Goal: Information Seeking & Learning: Check status

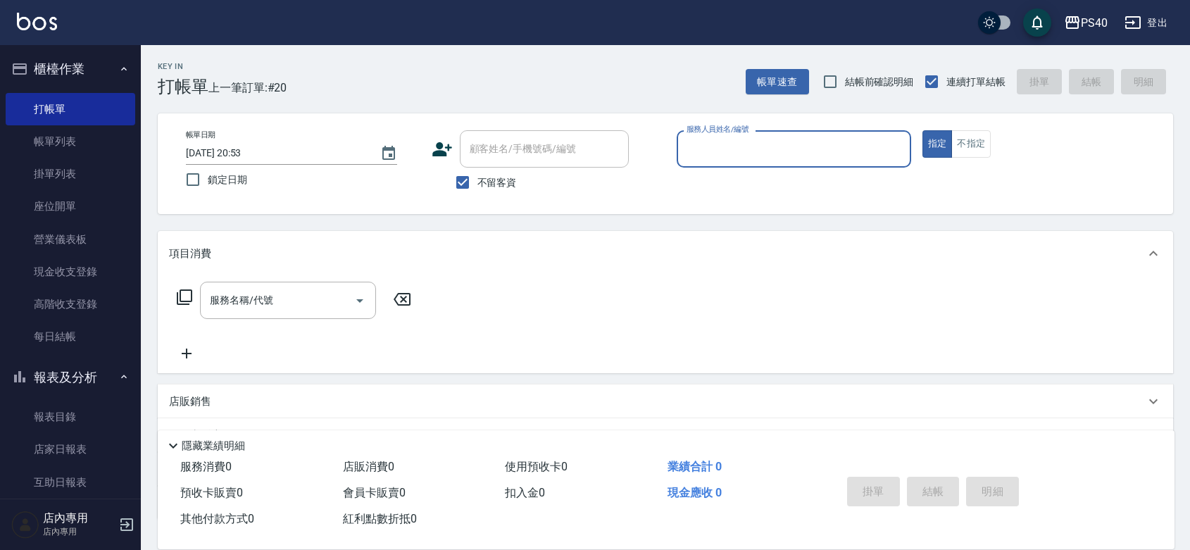
scroll to position [205, 0]
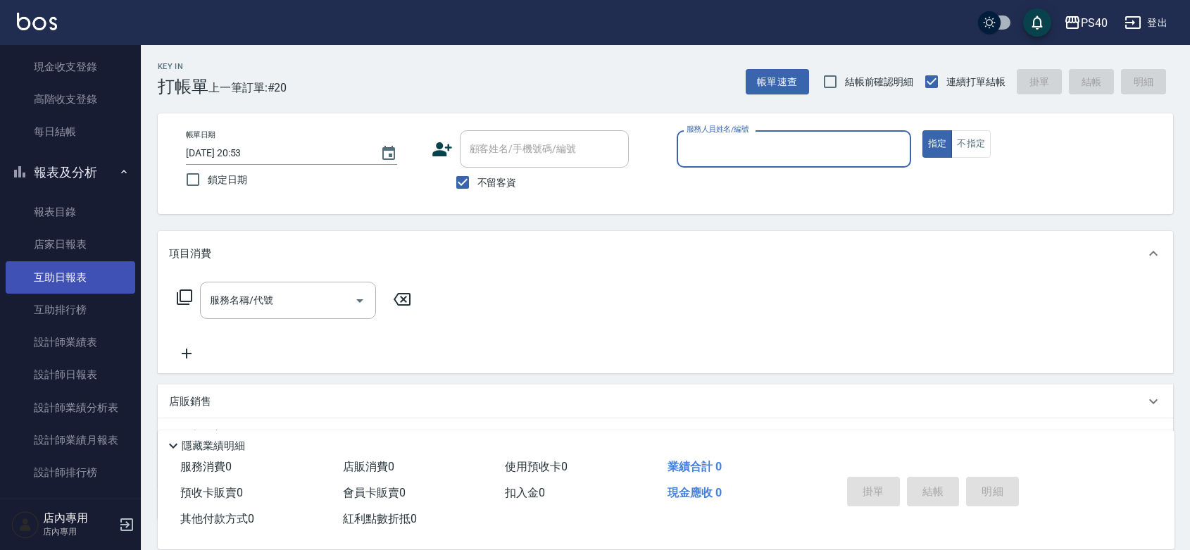
click at [62, 276] on link "互助日報表" at bounding box center [71, 277] width 130 height 32
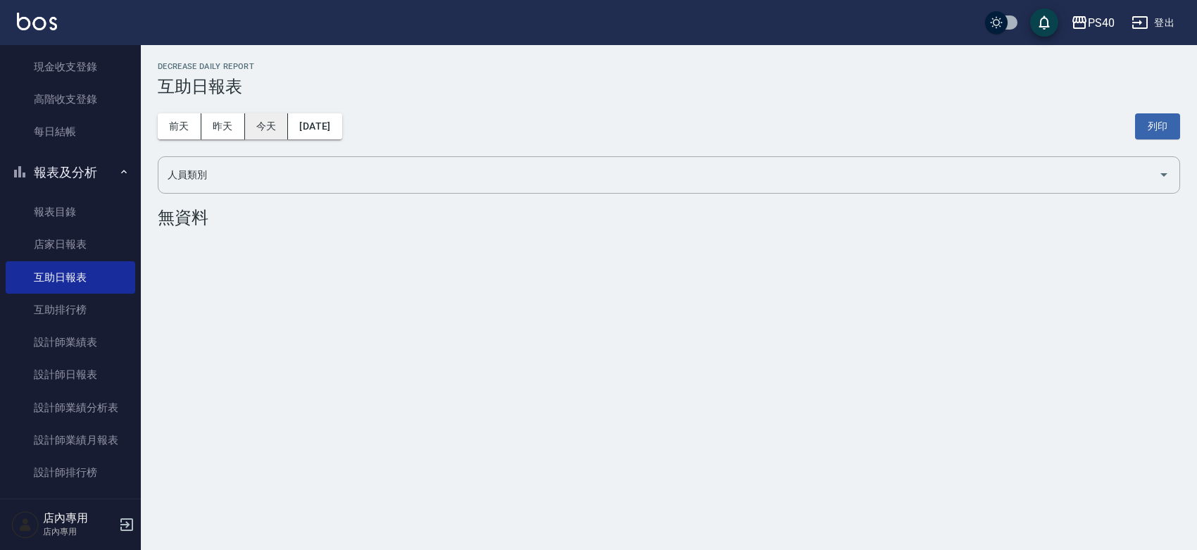
click at [268, 121] on button "今天" at bounding box center [267, 126] width 44 height 26
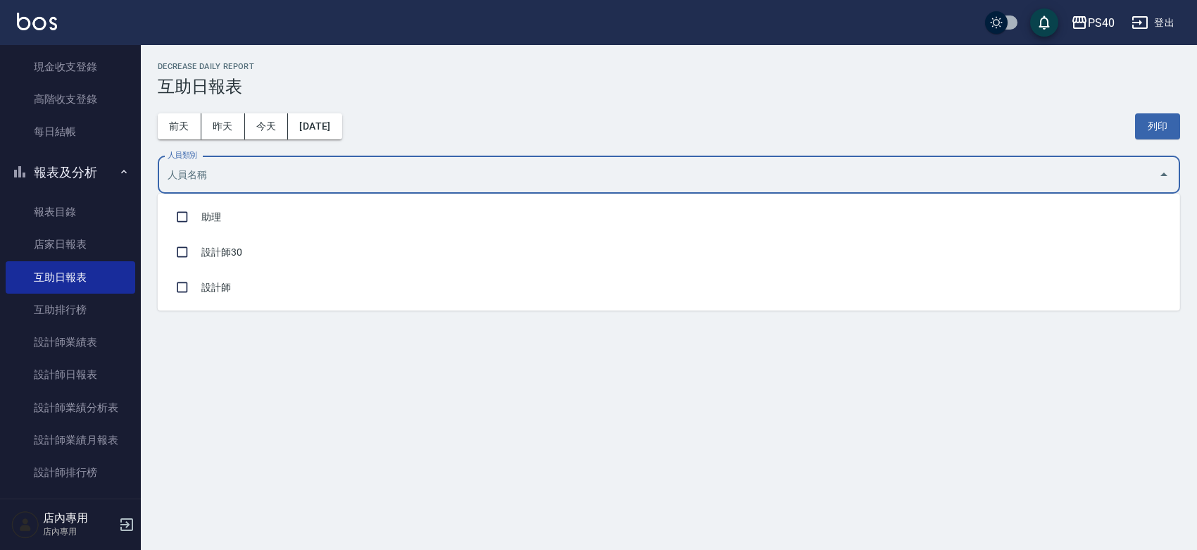
click at [206, 178] on input "人員類別" at bounding box center [658, 175] width 989 height 25
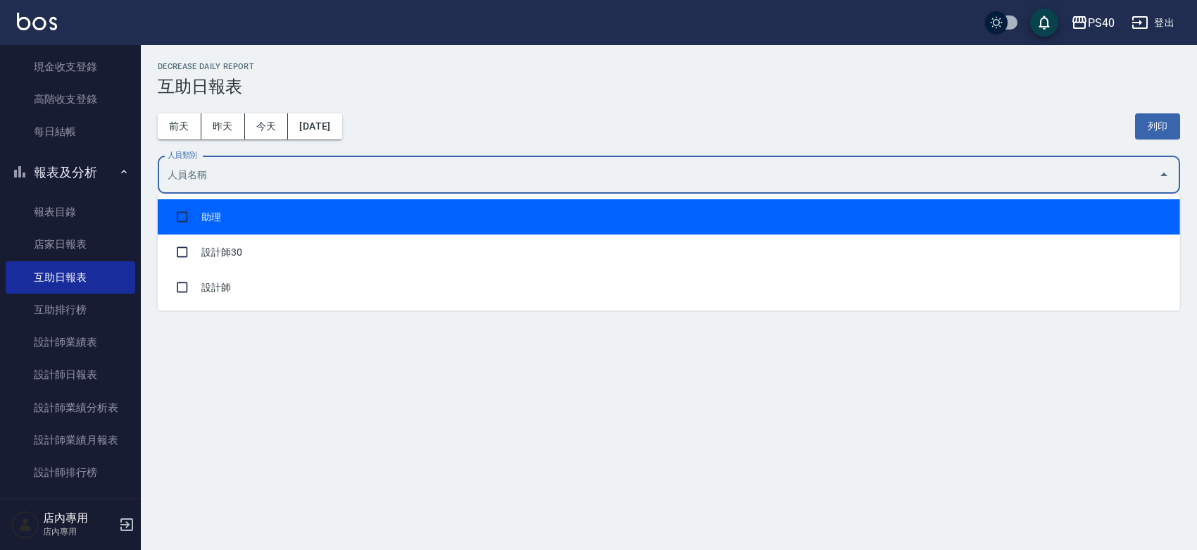
click at [212, 216] on li "助理" at bounding box center [669, 216] width 1023 height 35
checkbox input "true"
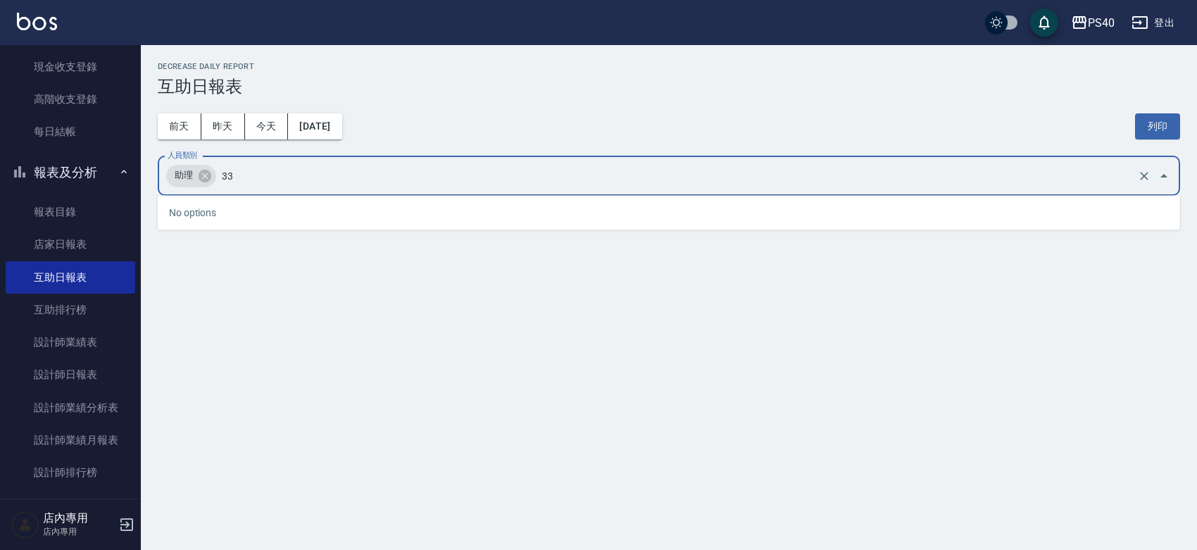
type input "3"
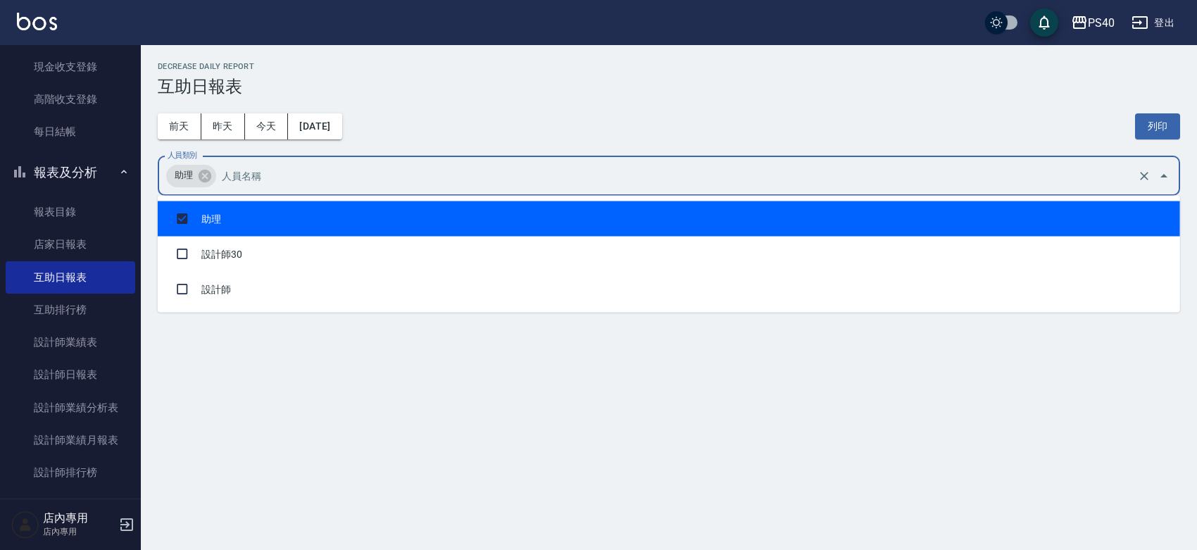
checkbox input "false"
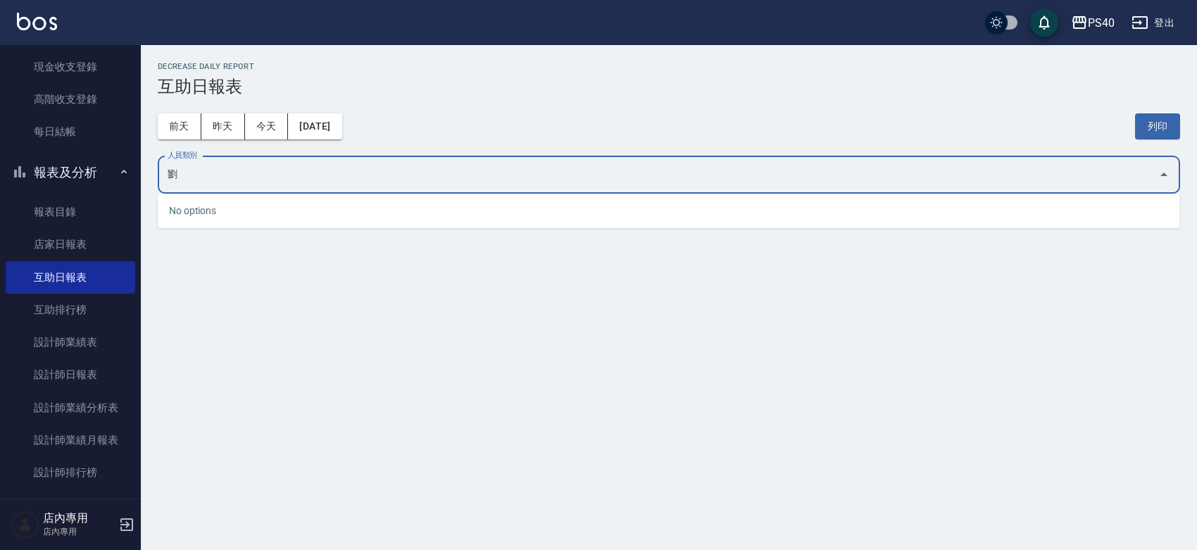
type input "劉"
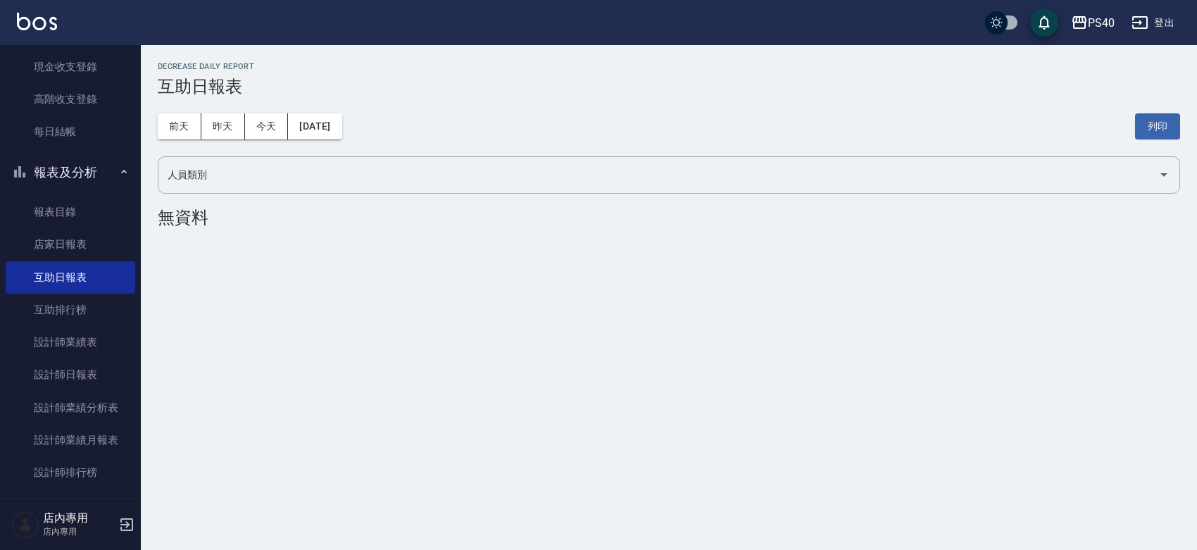
click at [638, 142] on div "前天 昨天 今天 2025/09/18 列印" at bounding box center [669, 126] width 1023 height 60
click at [594, 187] on div "人員類別" at bounding box center [669, 174] width 1023 height 37
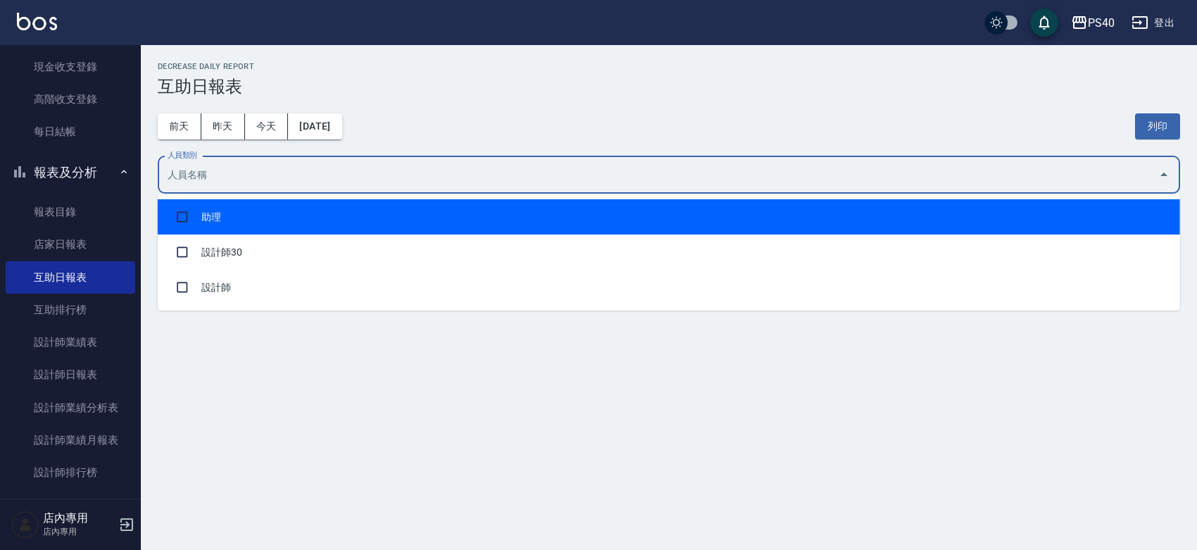
click at [441, 226] on li "助理" at bounding box center [669, 216] width 1023 height 35
checkbox input "true"
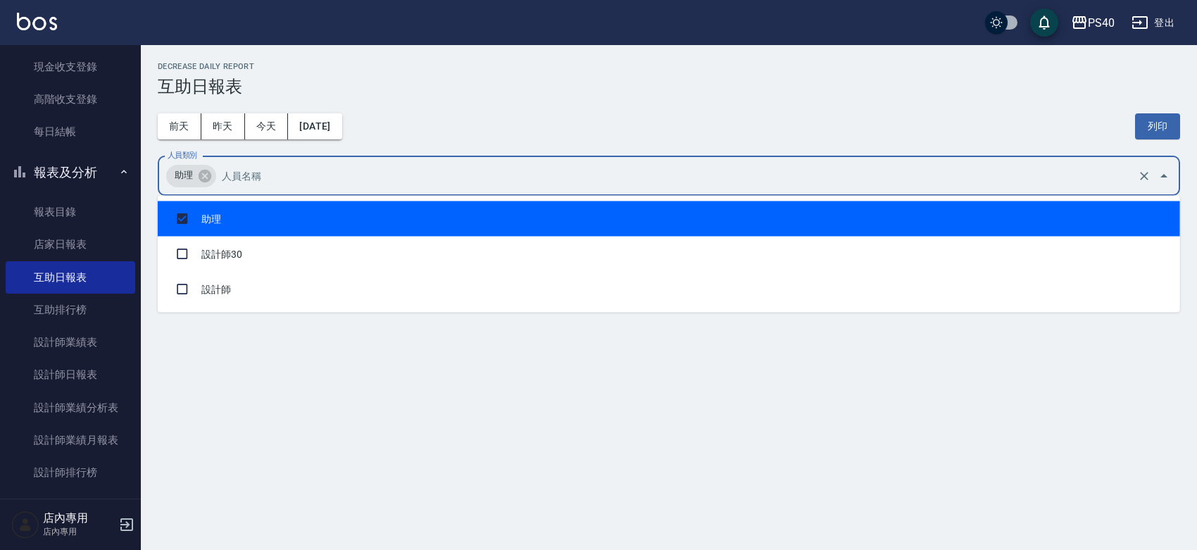
type input "＿"
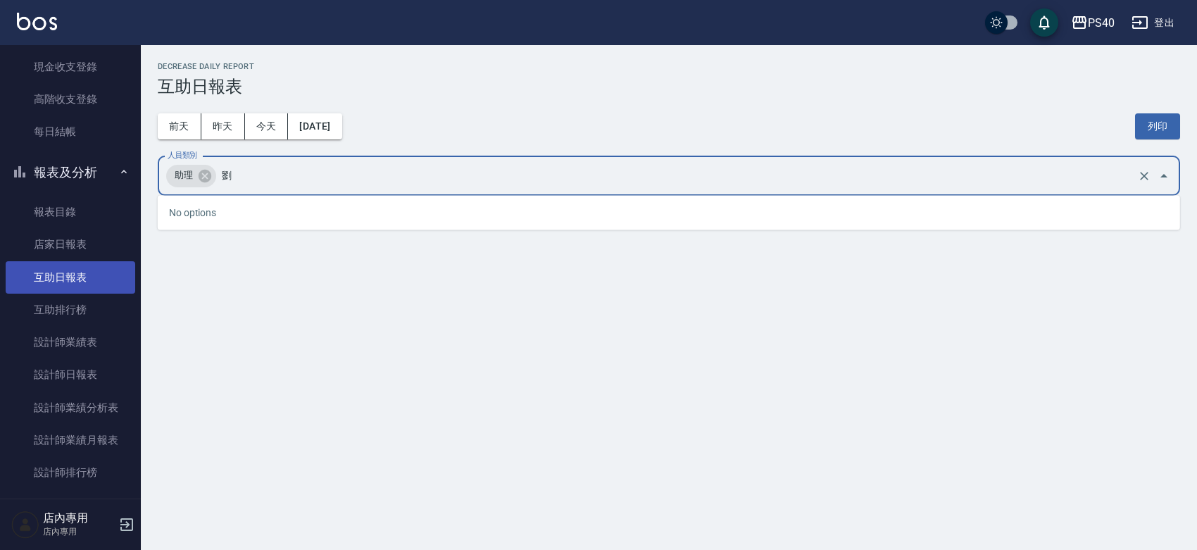
type input "劉"
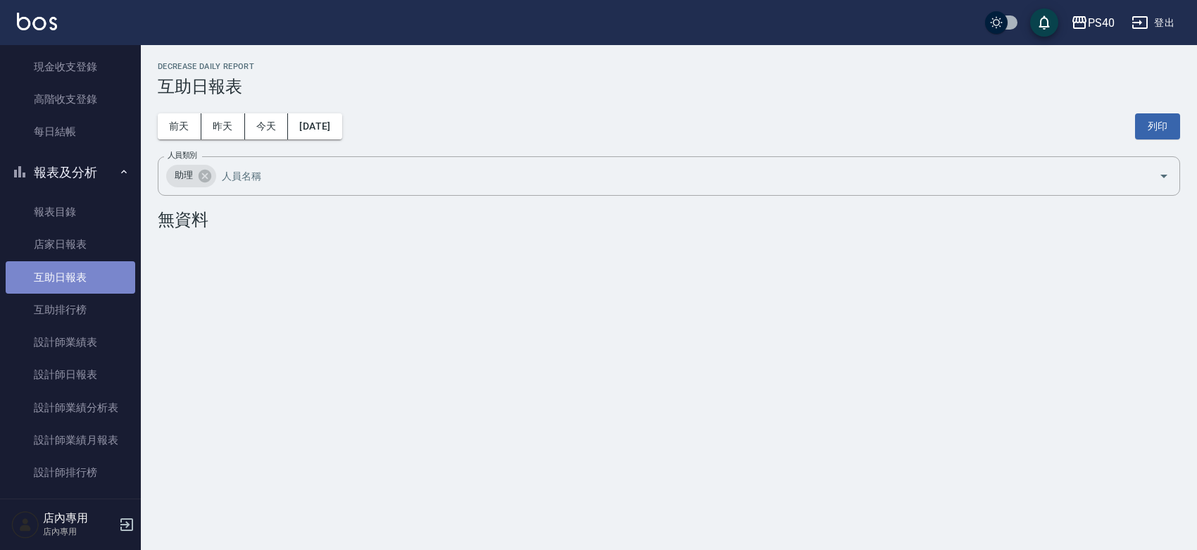
click at [88, 276] on link "互助日報表" at bounding box center [71, 277] width 130 height 32
click at [170, 114] on button "前天" at bounding box center [180, 126] width 44 height 26
click at [210, 180] on icon at bounding box center [205, 175] width 13 height 13
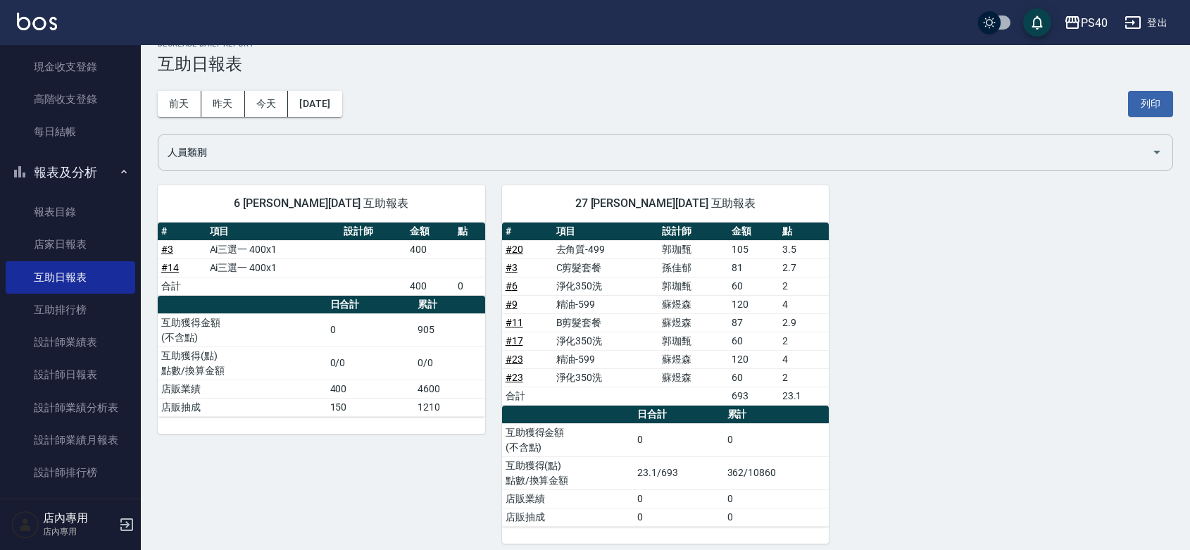
scroll to position [35, 0]
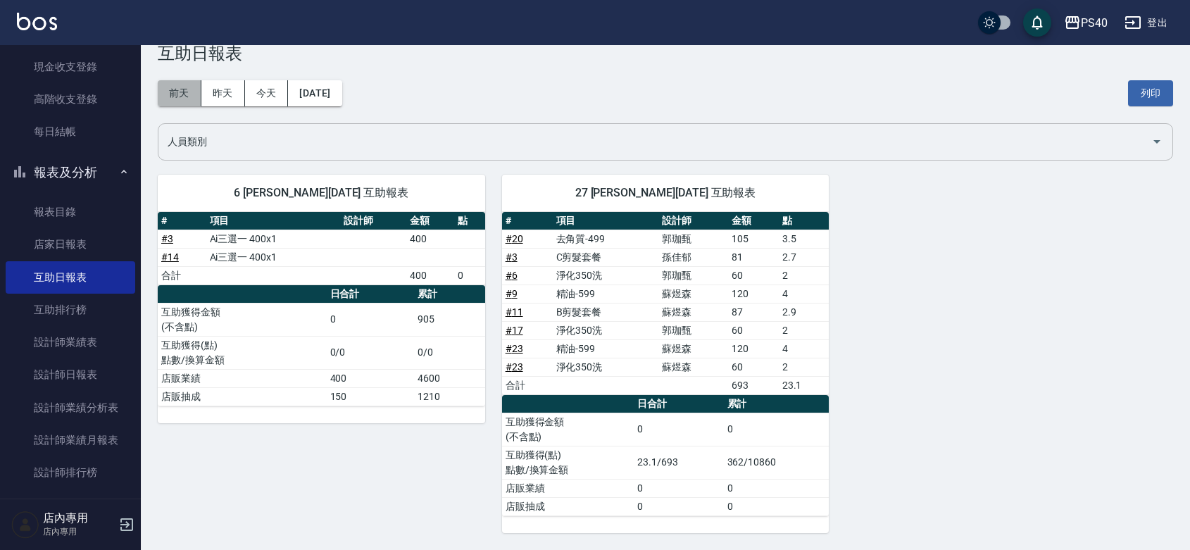
click at [187, 85] on button "前天" at bounding box center [180, 93] width 44 height 26
click at [209, 85] on button "昨天" at bounding box center [223, 93] width 44 height 26
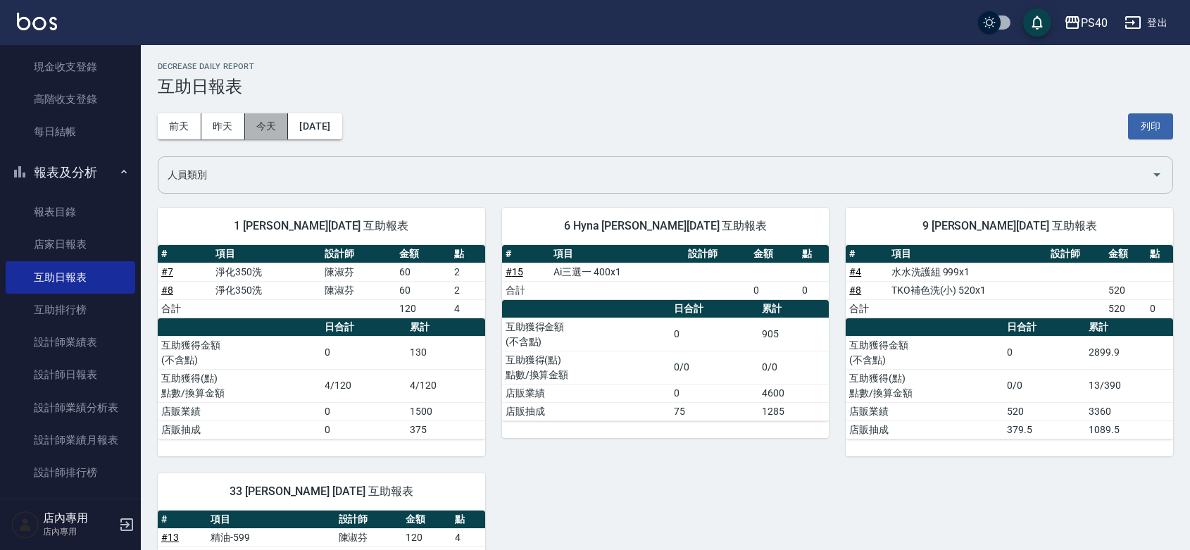
click at [256, 113] on button "今天" at bounding box center [267, 126] width 44 height 26
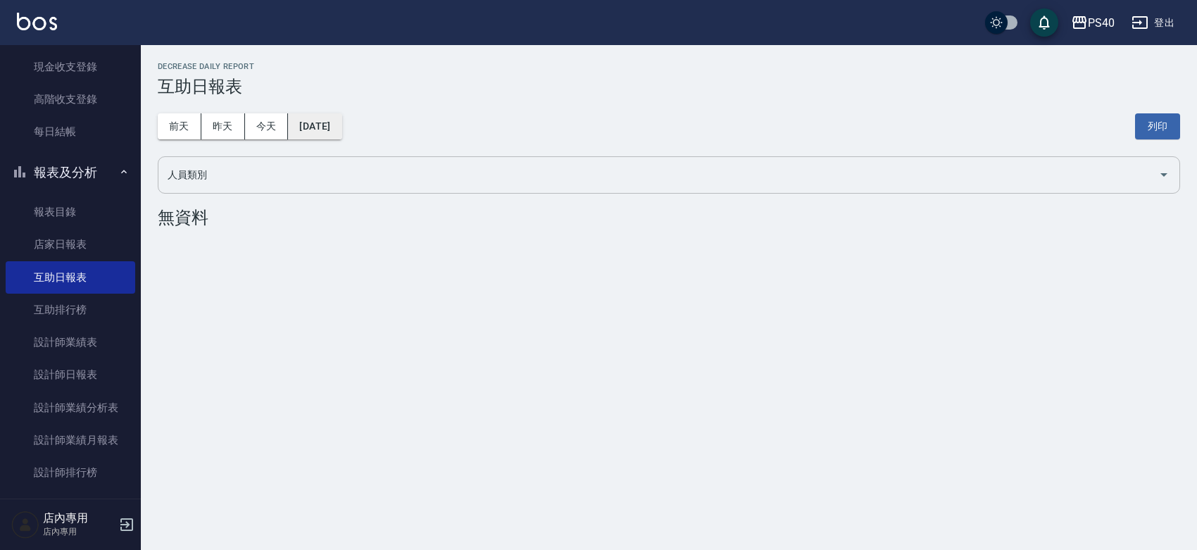
click at [342, 121] on button "2025/09/18" at bounding box center [315, 126] width 54 height 26
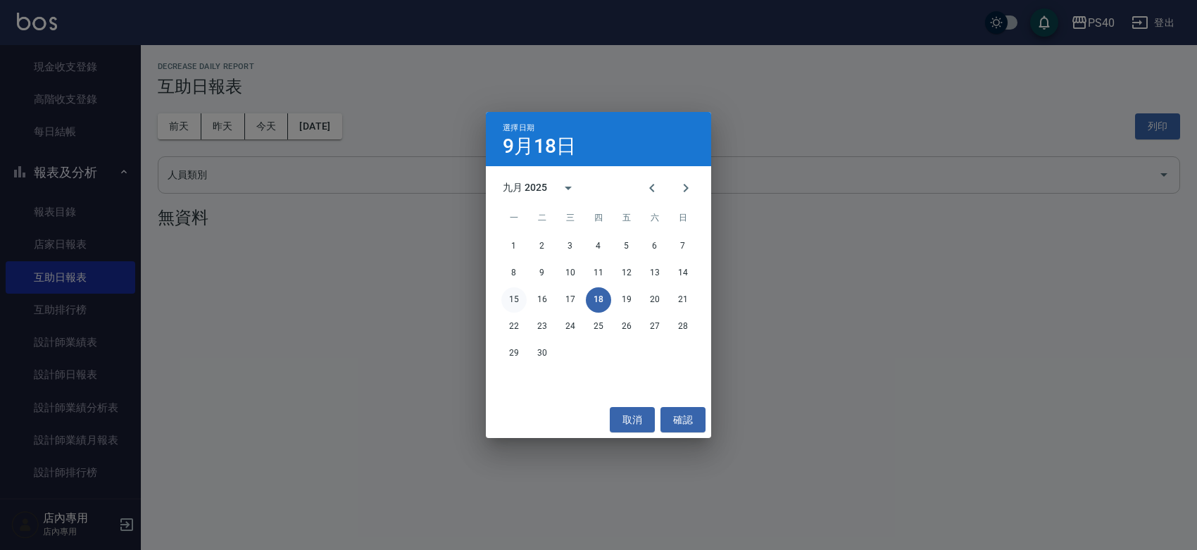
click at [512, 303] on button "15" at bounding box center [513, 299] width 25 height 25
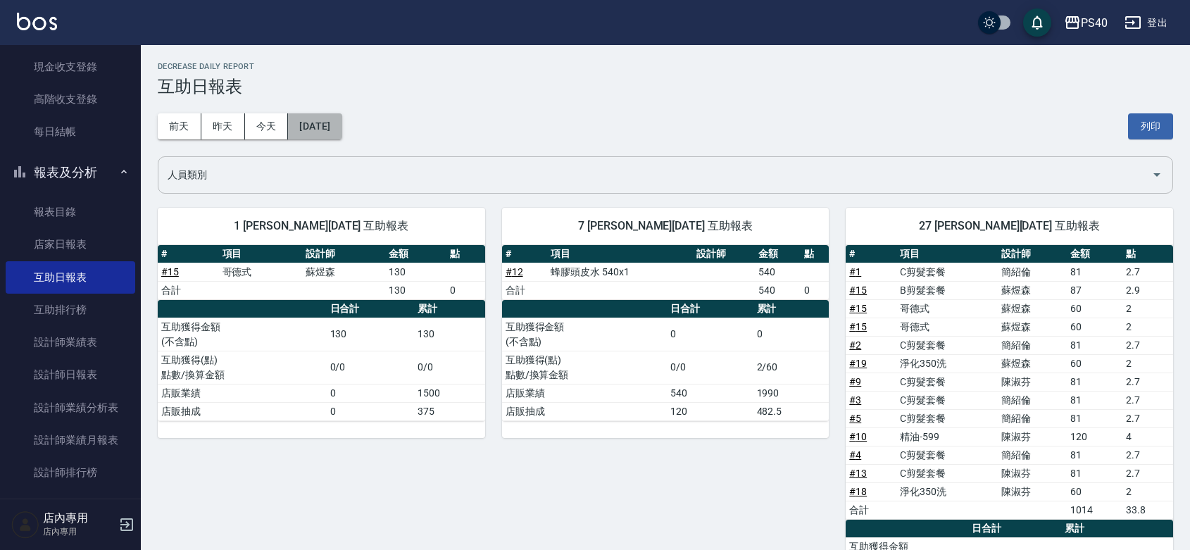
click at [325, 127] on button "2025/09/15" at bounding box center [315, 126] width 54 height 26
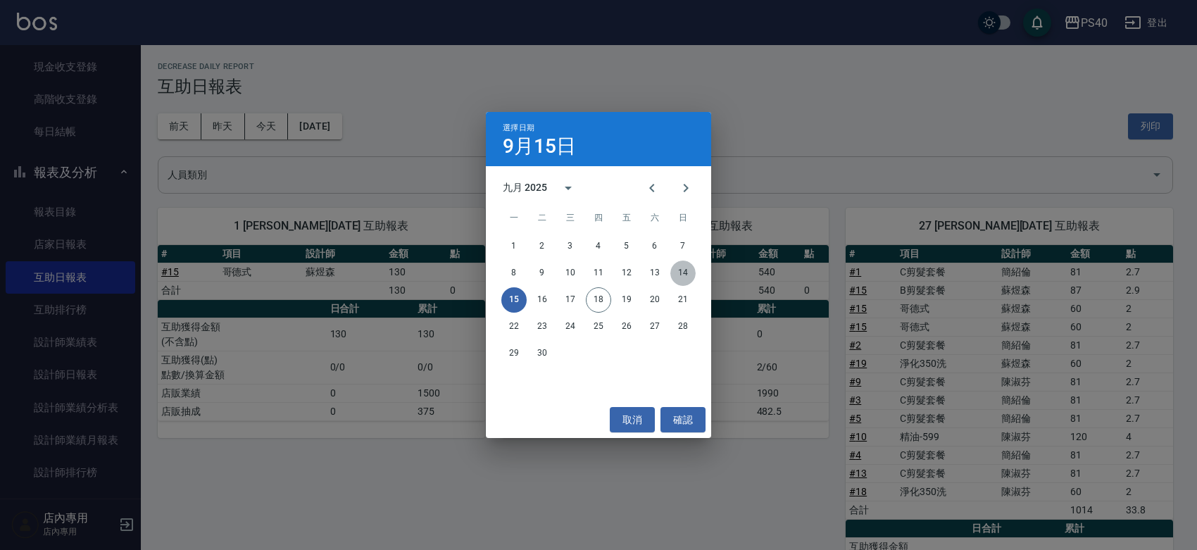
click at [684, 264] on button "14" at bounding box center [682, 273] width 25 height 25
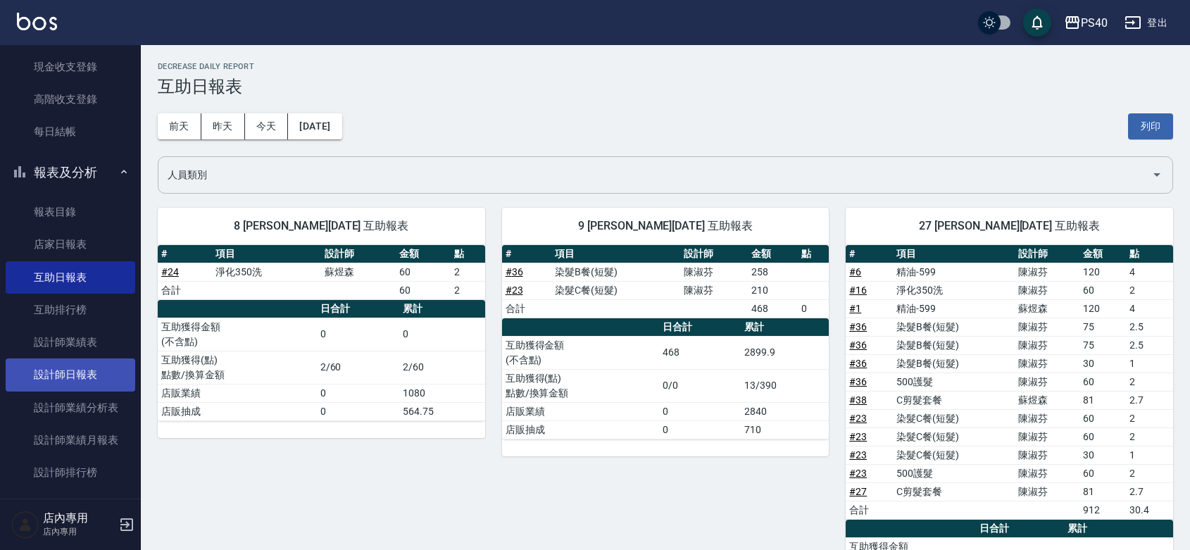
click at [60, 374] on link "設計師日報表" at bounding box center [71, 374] width 130 height 32
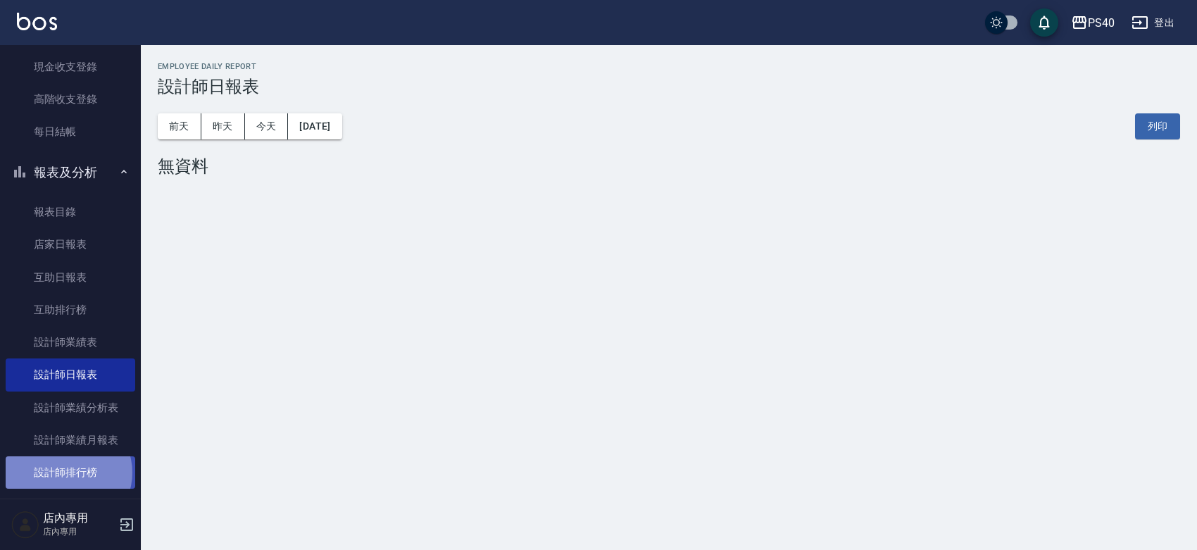
click at [68, 473] on link "設計師排行榜" at bounding box center [71, 472] width 130 height 32
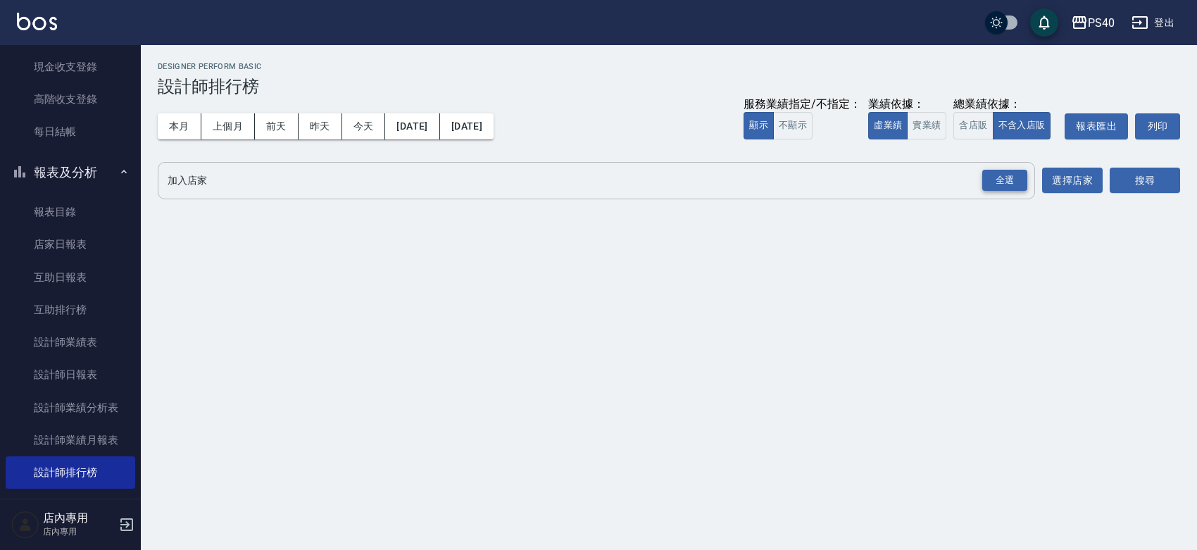
click at [992, 181] on div "全選" at bounding box center [1004, 181] width 45 height 22
click at [910, 139] on button "實業績" at bounding box center [926, 125] width 39 height 27
click at [1131, 192] on button "搜尋" at bounding box center [1145, 181] width 70 height 26
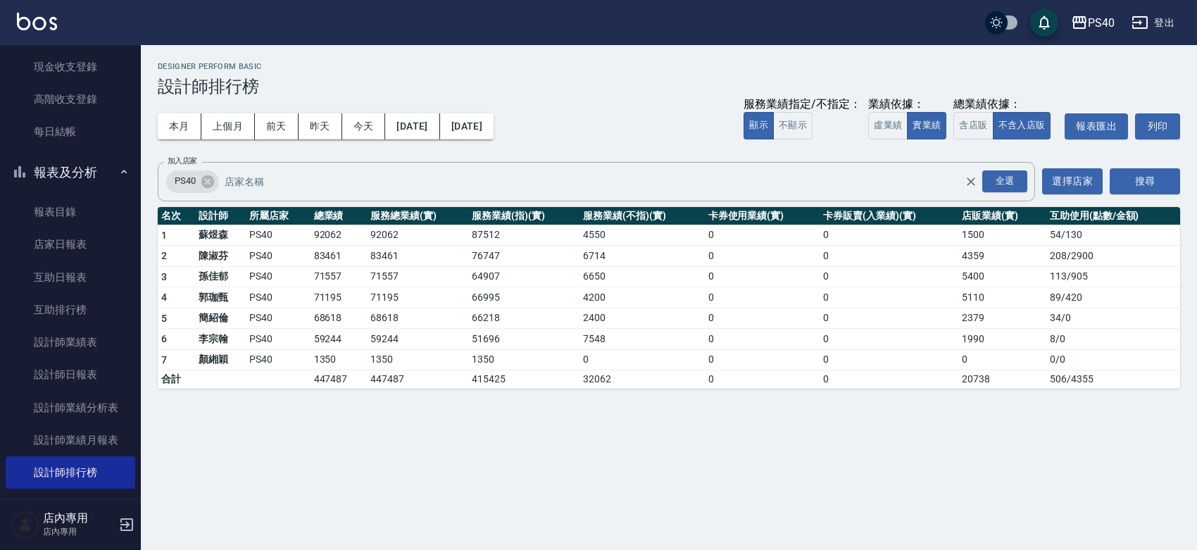
click at [46, 20] on img at bounding box center [37, 22] width 40 height 18
